Goal: Navigation & Orientation: Locate item on page

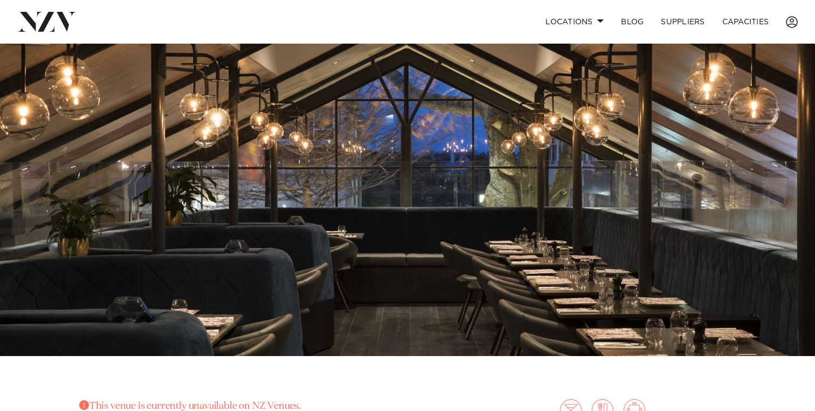
scroll to position [60, 0]
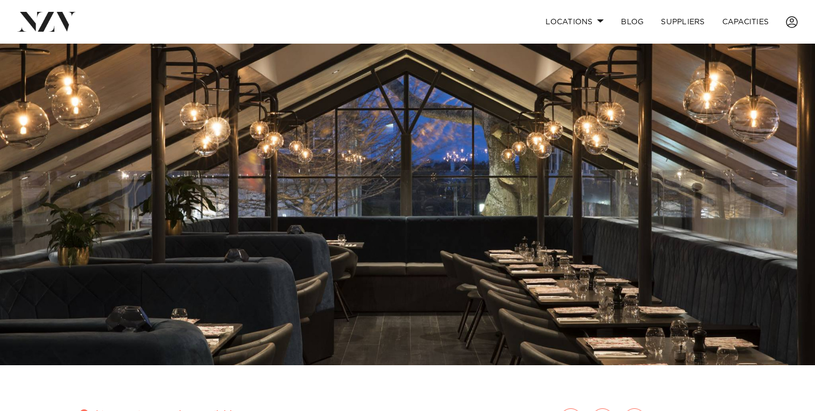
click at [411, 231] on img at bounding box center [407, 174] width 815 height 382
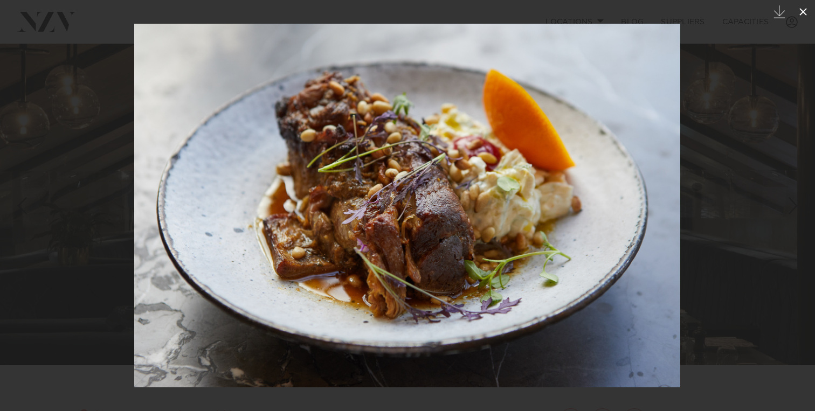
click at [806, 11] on icon at bounding box center [803, 11] width 13 height 13
